Goal: Task Accomplishment & Management: Manage account settings

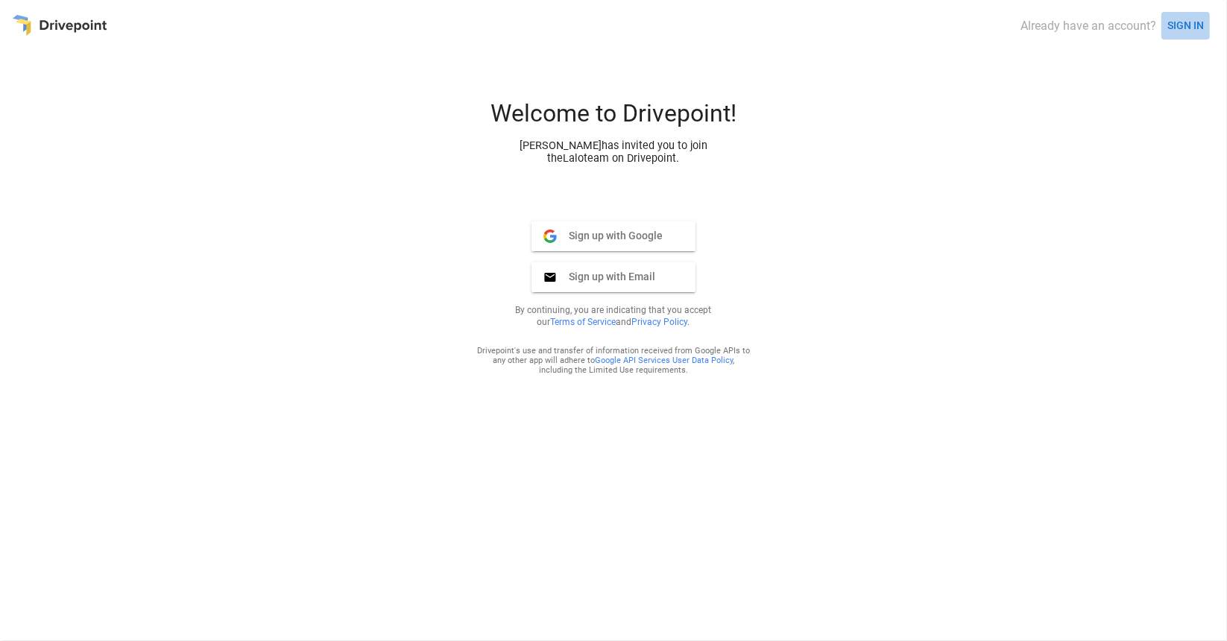
click at [1178, 26] on button "SIGN IN" at bounding box center [1185, 26] width 48 height 28
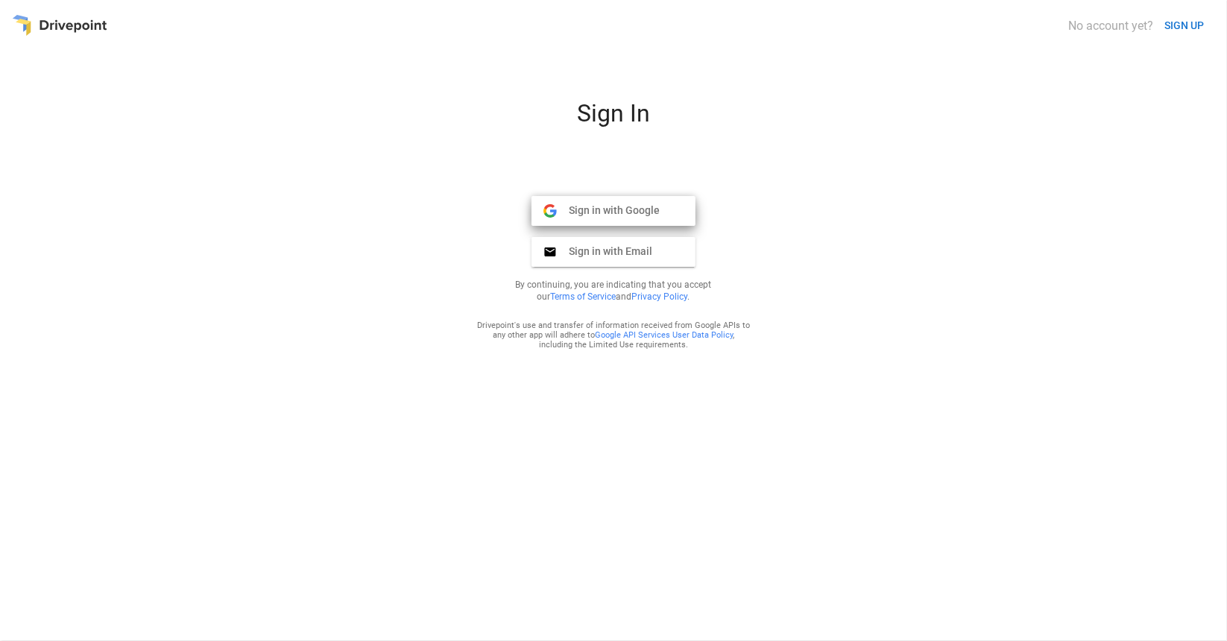
click at [631, 212] on span "Sign in with Google" at bounding box center [608, 209] width 103 height 13
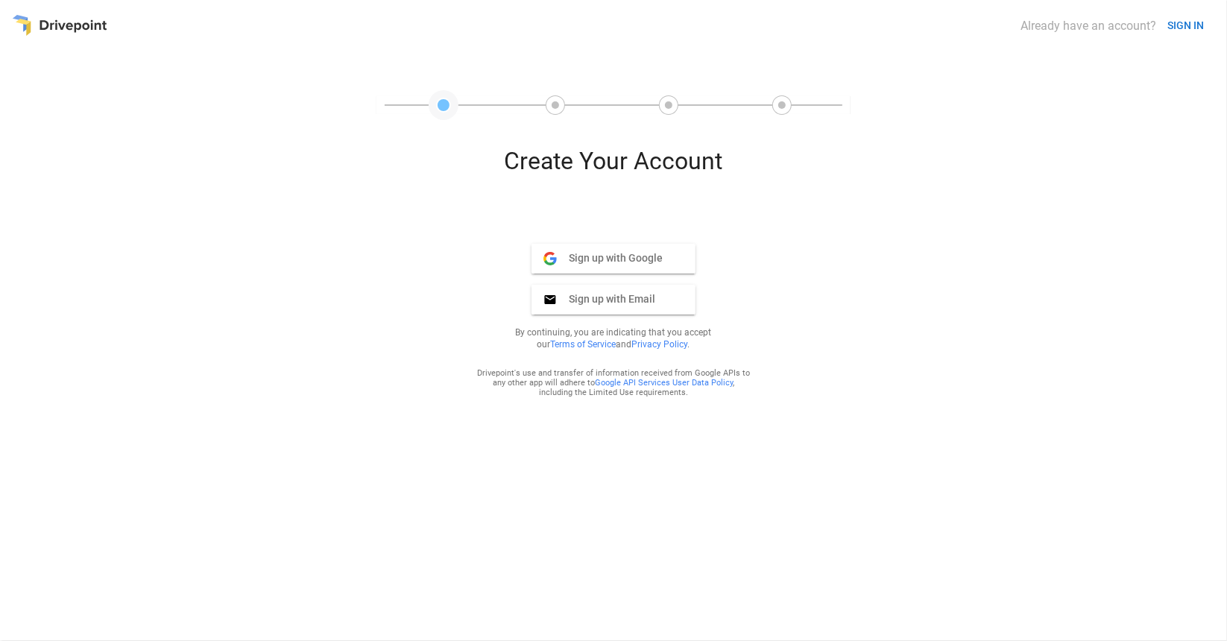
click at [613, 256] on span "Sign up with Google" at bounding box center [610, 257] width 106 height 13
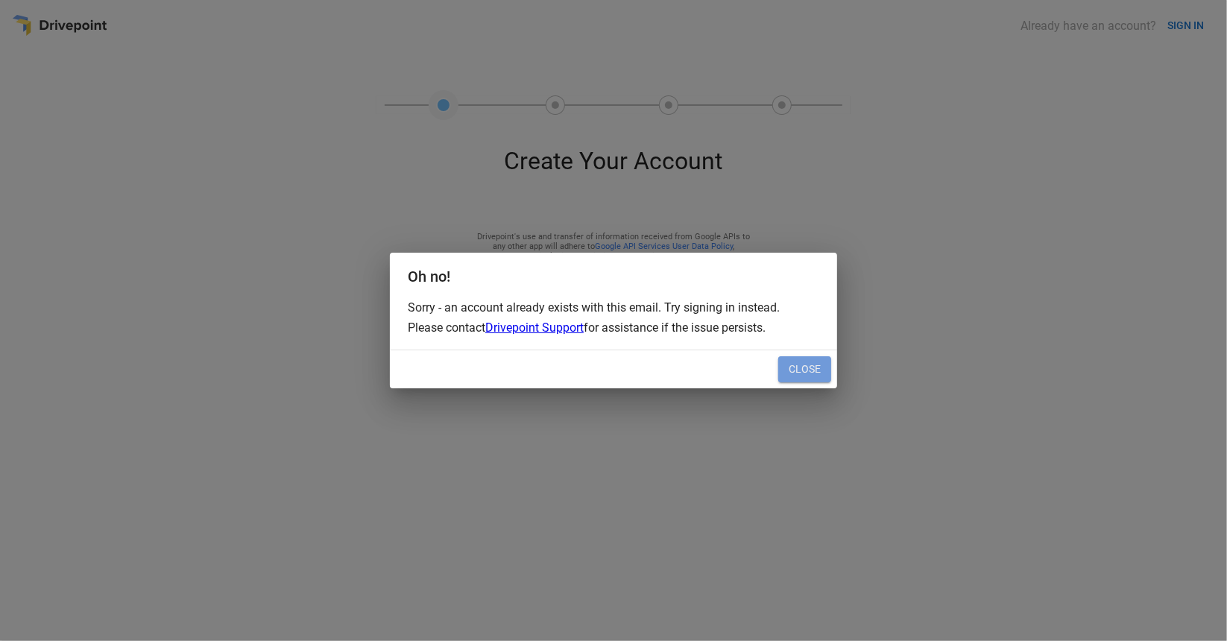
click at [793, 367] on button "Close" at bounding box center [804, 369] width 53 height 27
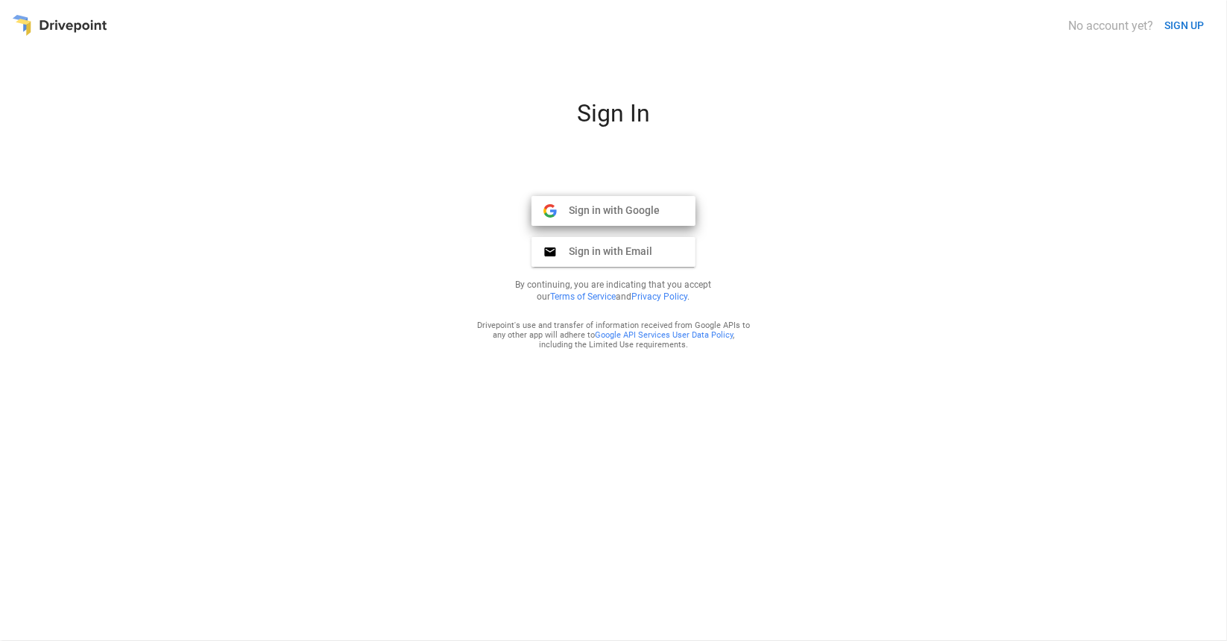
click at [634, 215] on span "Sign in with Google" at bounding box center [608, 209] width 103 height 13
click at [640, 250] on span "Sign in with Email" at bounding box center [604, 250] width 95 height 13
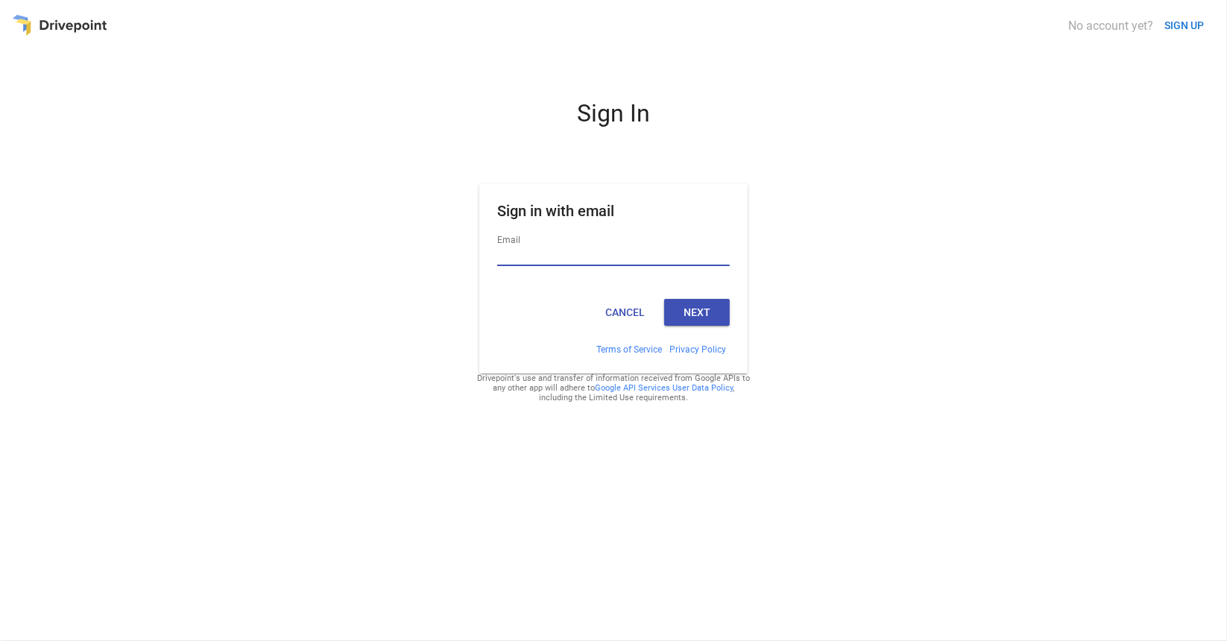
click at [633, 253] on input "Email" at bounding box center [613, 256] width 233 height 19
type input "**********"
click at [683, 323] on button "Next" at bounding box center [697, 312] width 66 height 27
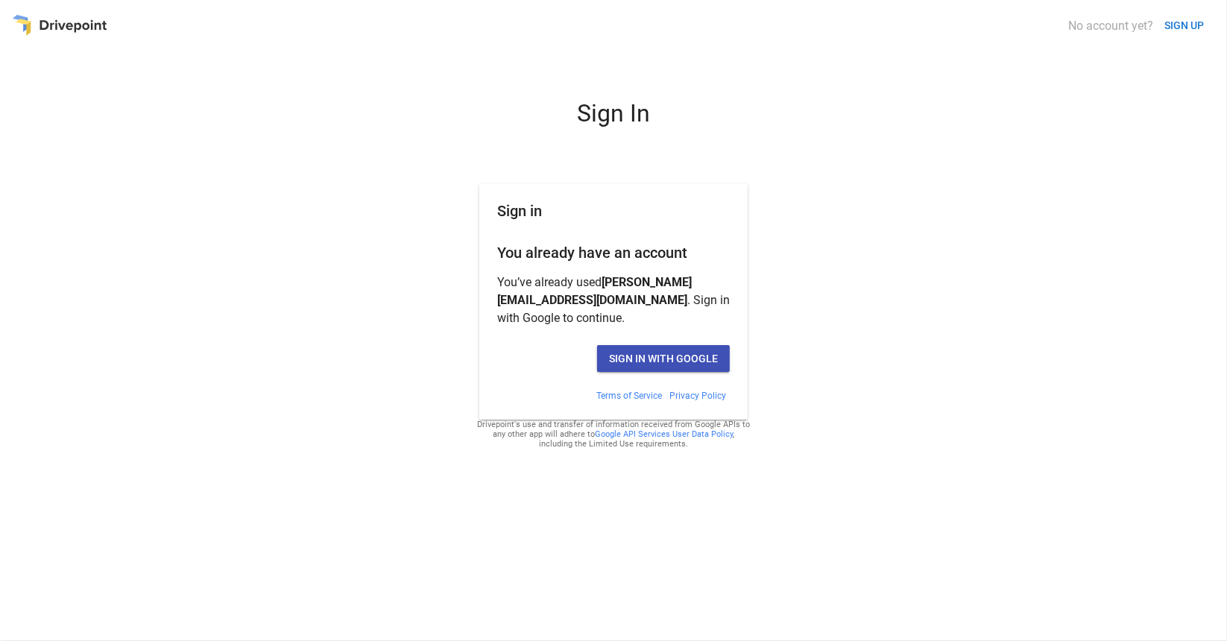
click at [662, 358] on button "Sign in with Google" at bounding box center [663, 358] width 133 height 27
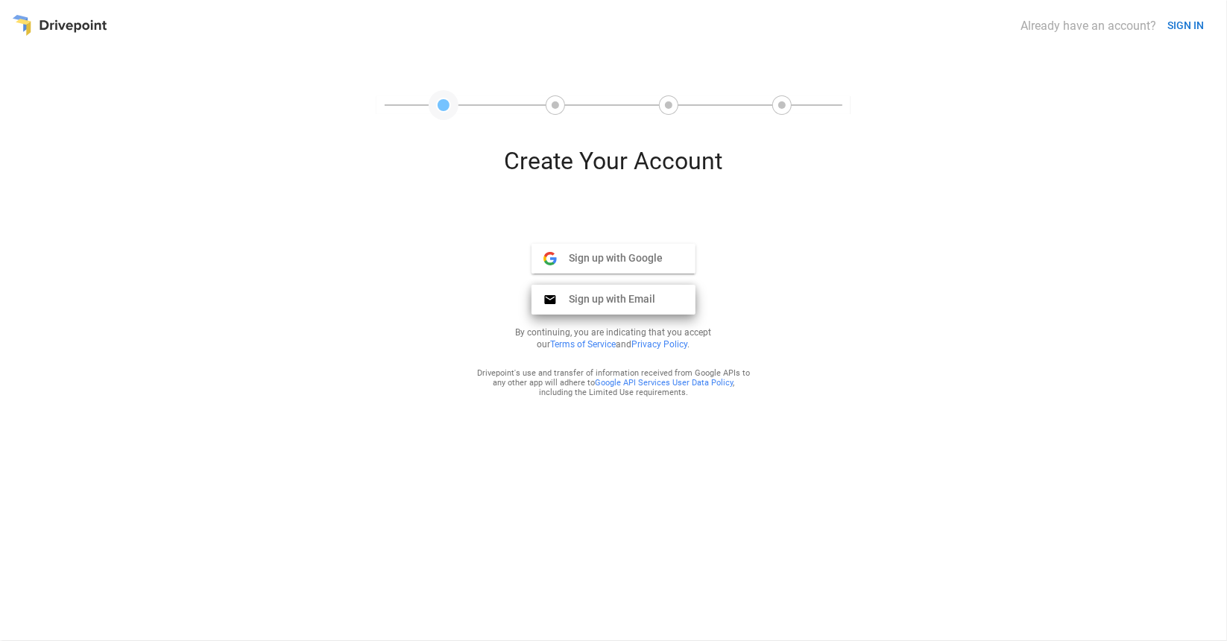
click at [601, 303] on span "Sign up with Email" at bounding box center [606, 298] width 98 height 13
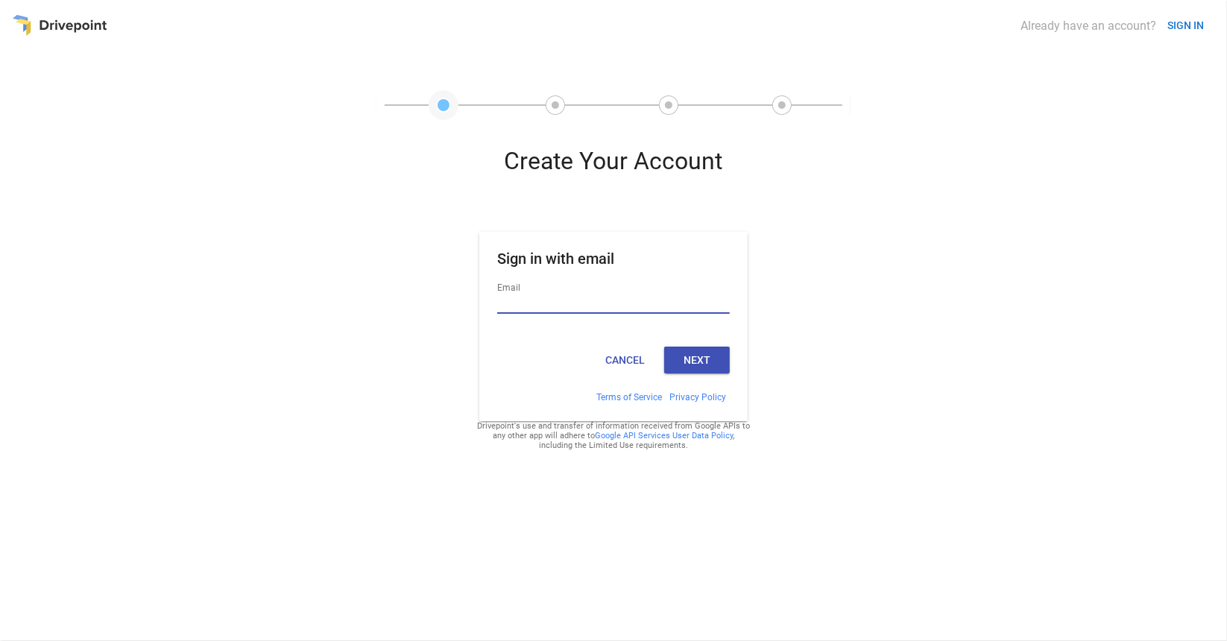
click at [1017, 254] on div "Create Your Account Sign in with email Email Cancel Next Terms of Service Priva…" at bounding box center [613, 388] width 1203 height 483
click at [1172, 28] on button "SIGN IN" at bounding box center [1185, 26] width 48 height 28
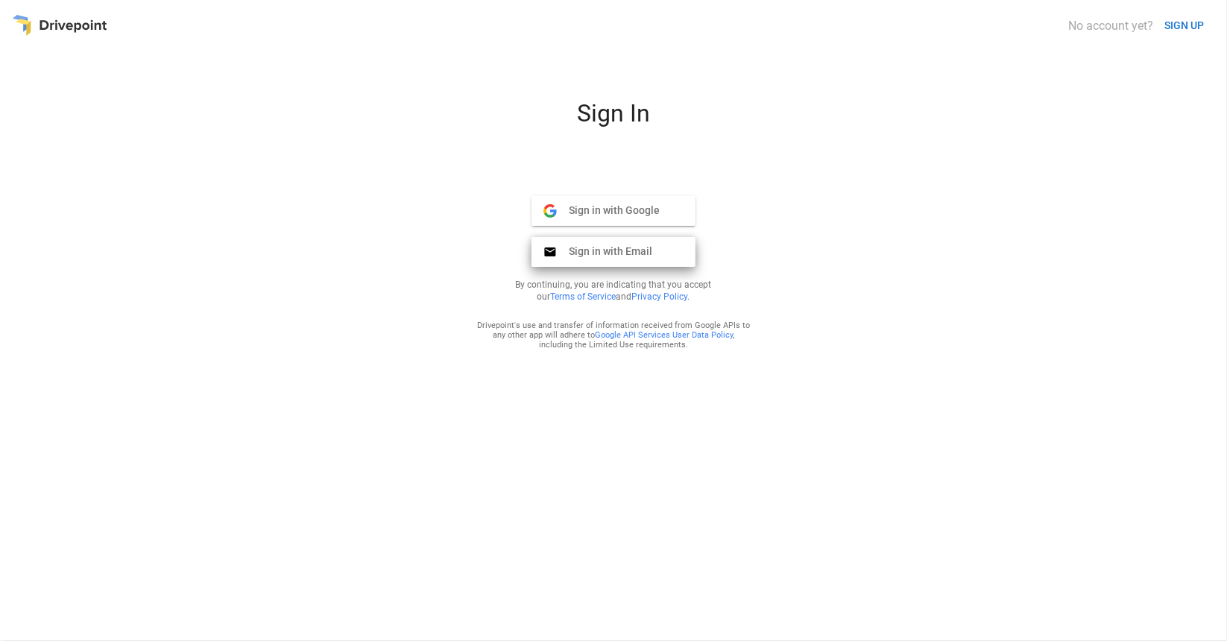
click at [646, 249] on span "Sign in with Email" at bounding box center [604, 250] width 95 height 13
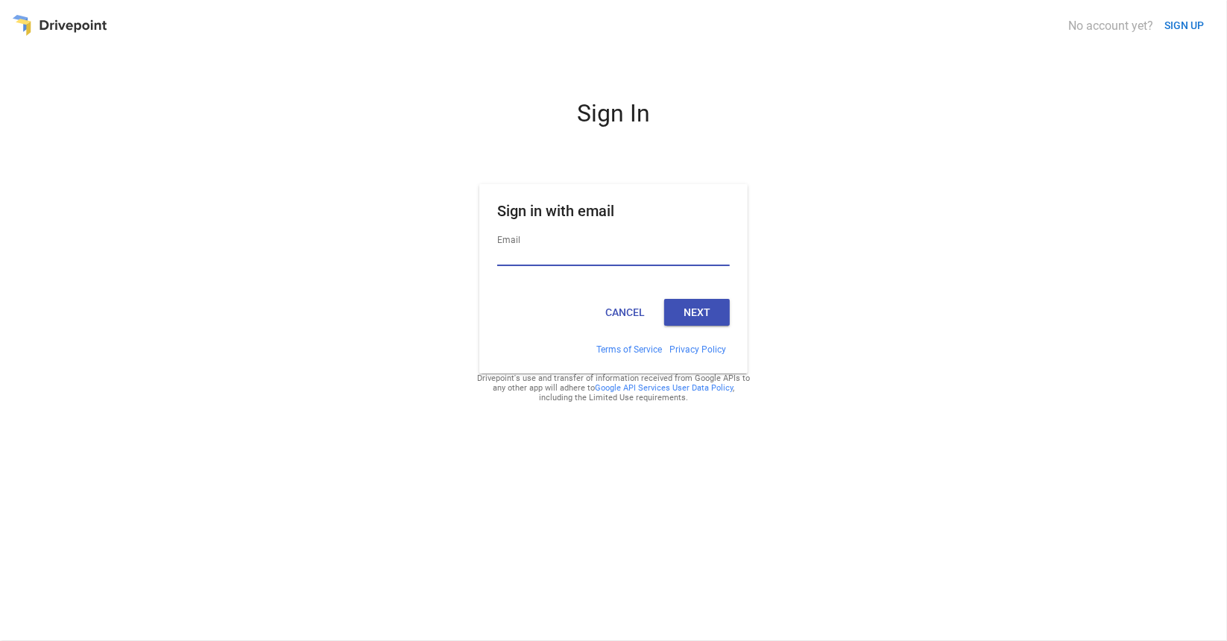
type input "**********"
click at [704, 315] on button "Next" at bounding box center [697, 312] width 66 height 27
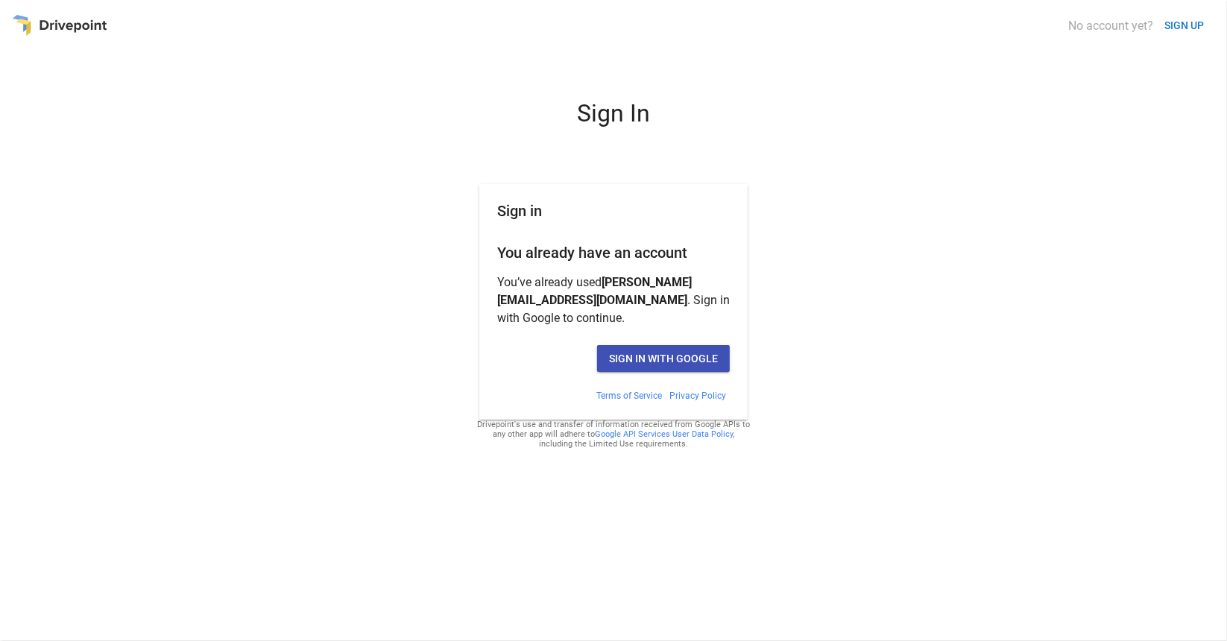
click at [689, 358] on button "Sign in with Google" at bounding box center [663, 358] width 133 height 27
